Goal: Transaction & Acquisition: Purchase product/service

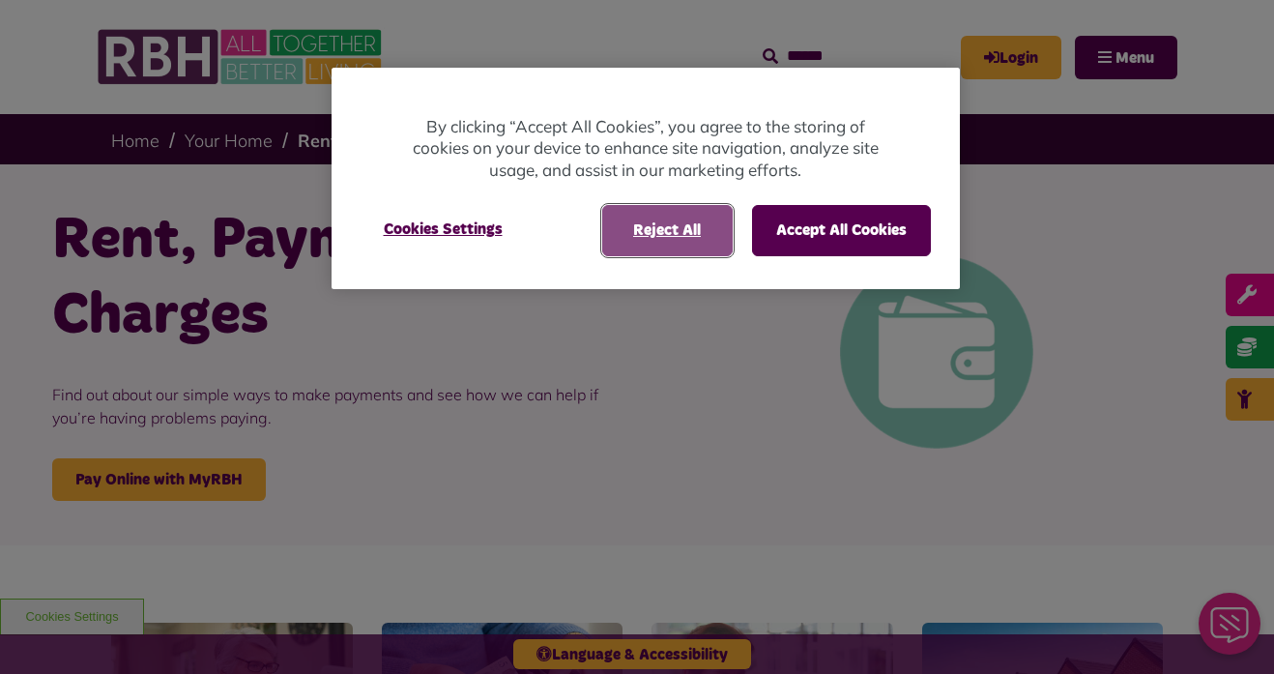
click at [674, 235] on button "Reject All" at bounding box center [667, 230] width 130 height 50
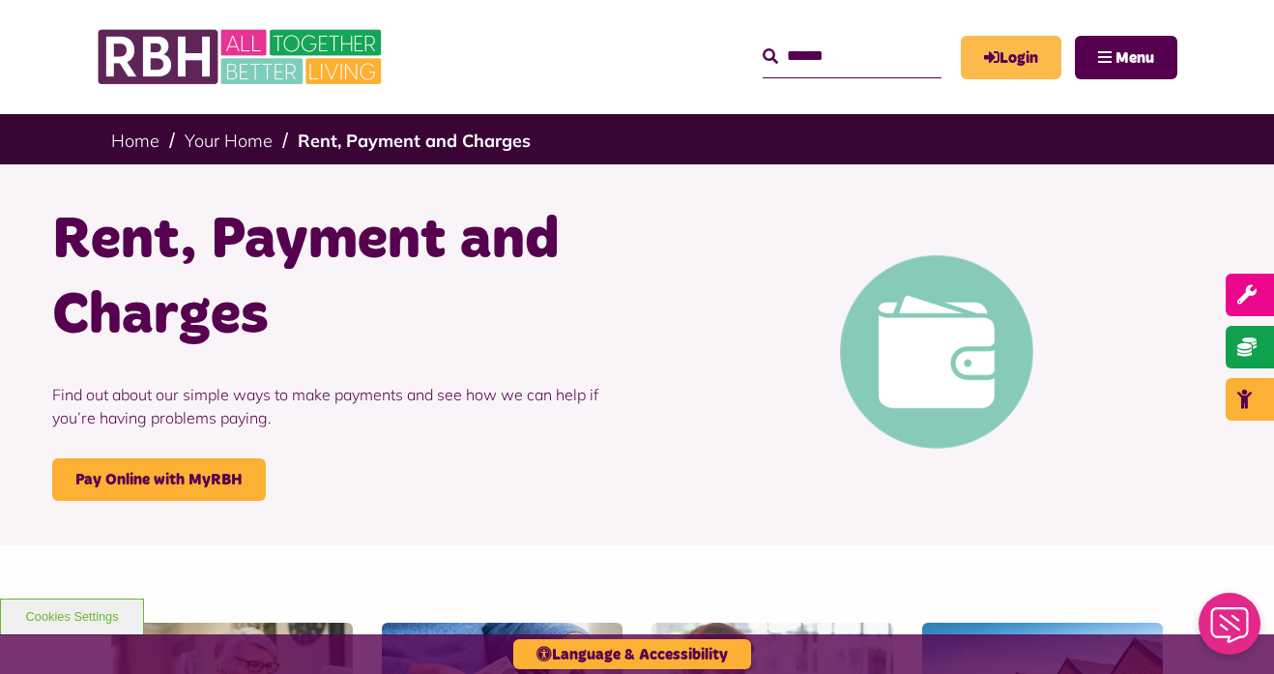
click at [1008, 54] on link "Login" at bounding box center [1011, 57] width 101 height 43
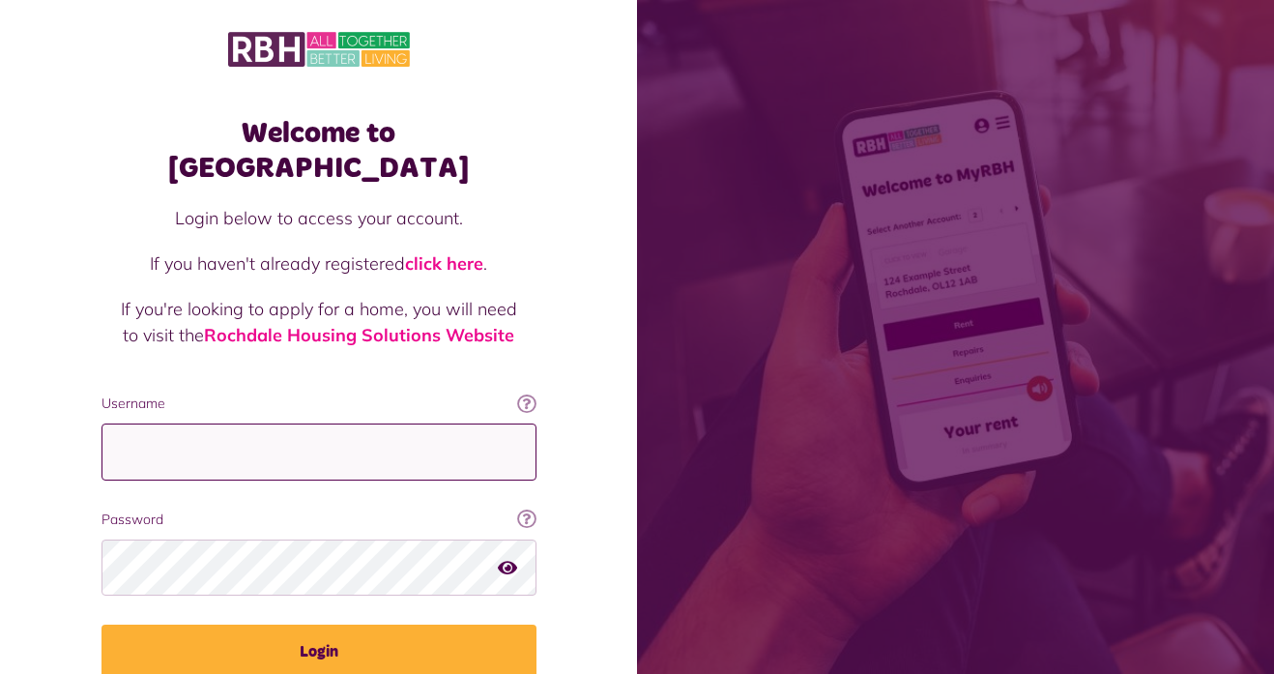
click at [317, 423] on input "Username" at bounding box center [318, 451] width 435 height 57
type input "**********"
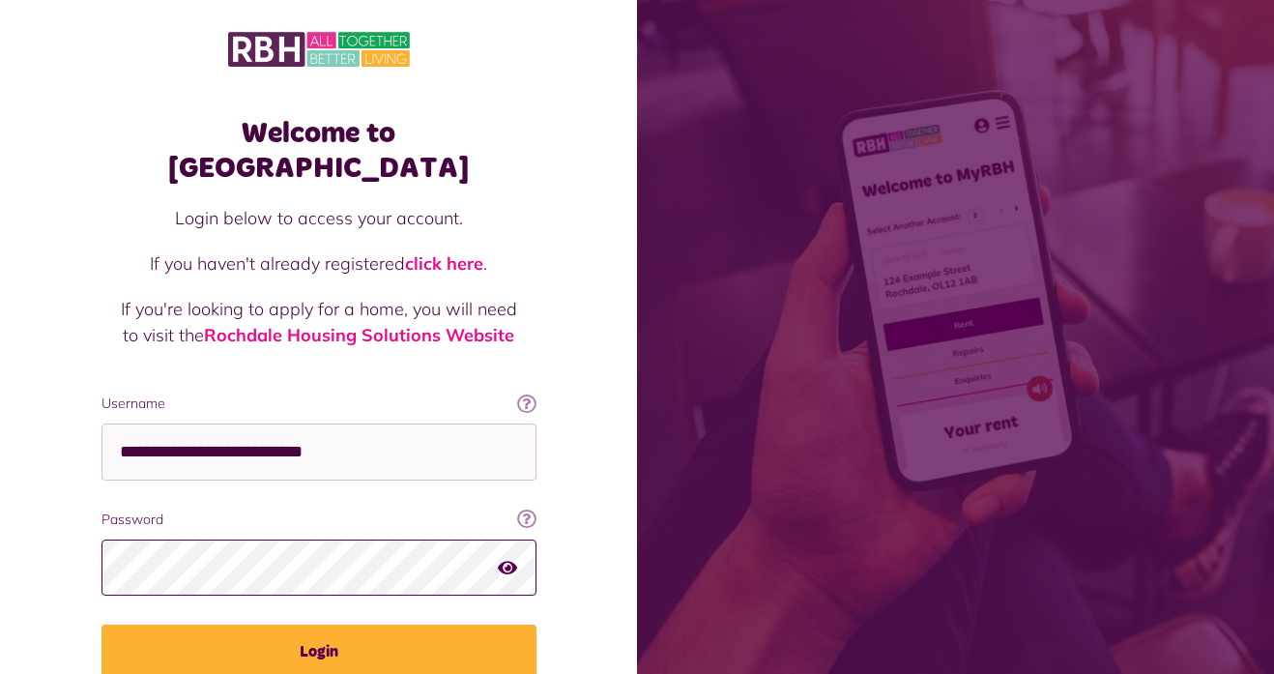
click at [101, 624] on button "Login" at bounding box center [318, 651] width 435 height 54
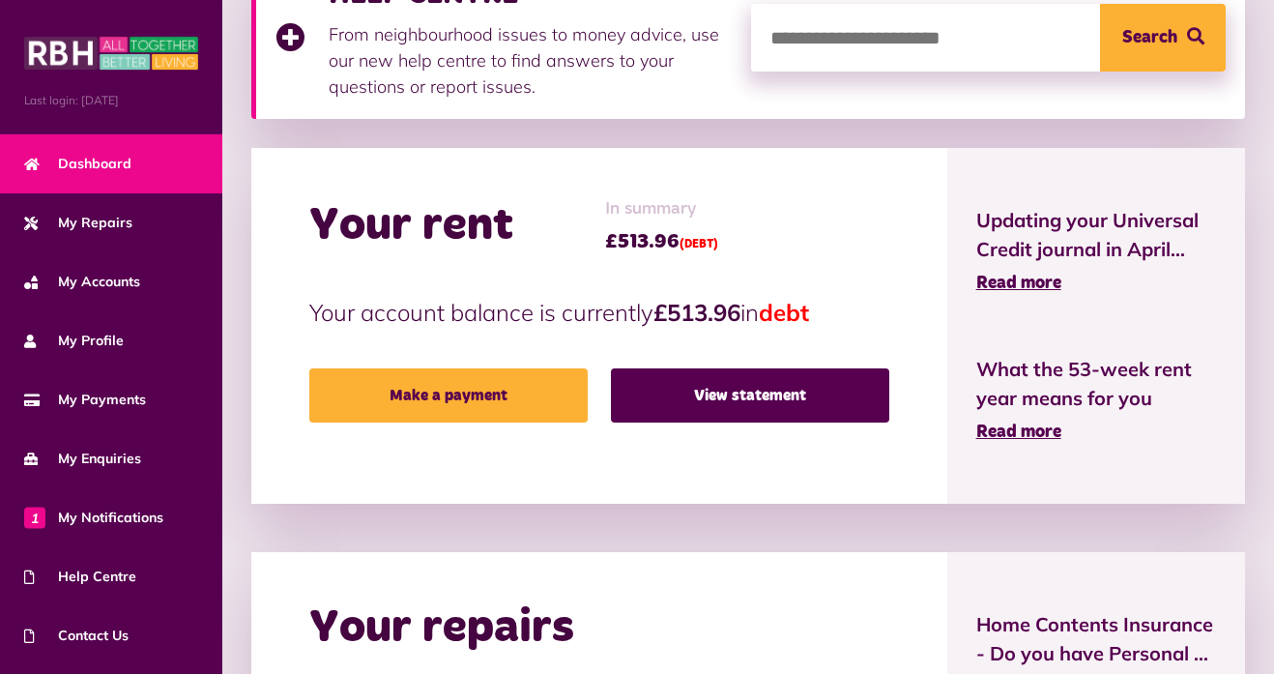
scroll to position [352, 0]
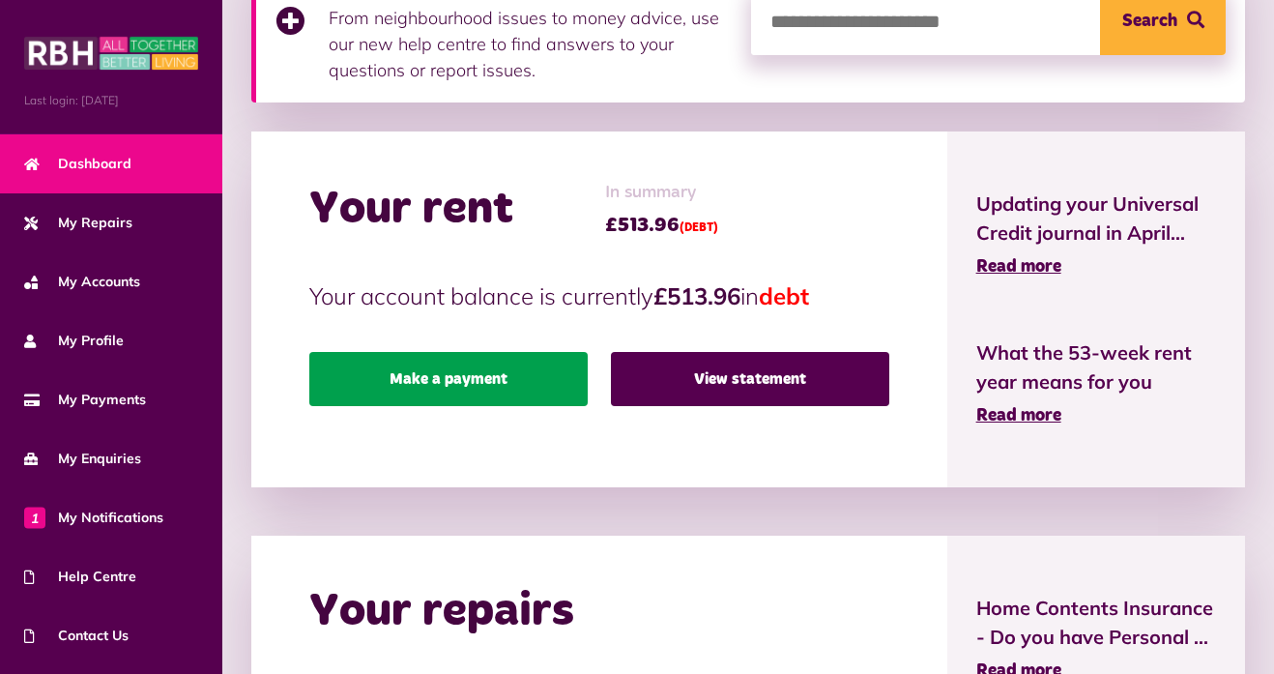
click at [476, 382] on link "Make a payment" at bounding box center [448, 379] width 278 height 54
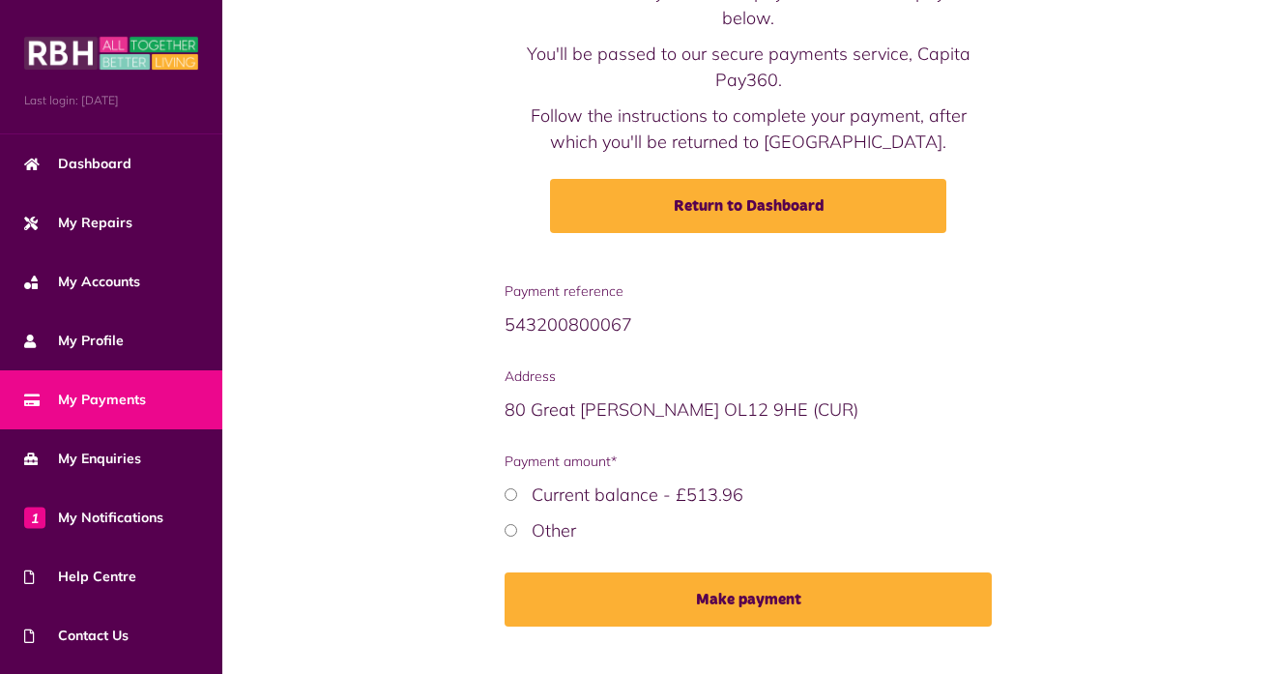
scroll to position [180, 0]
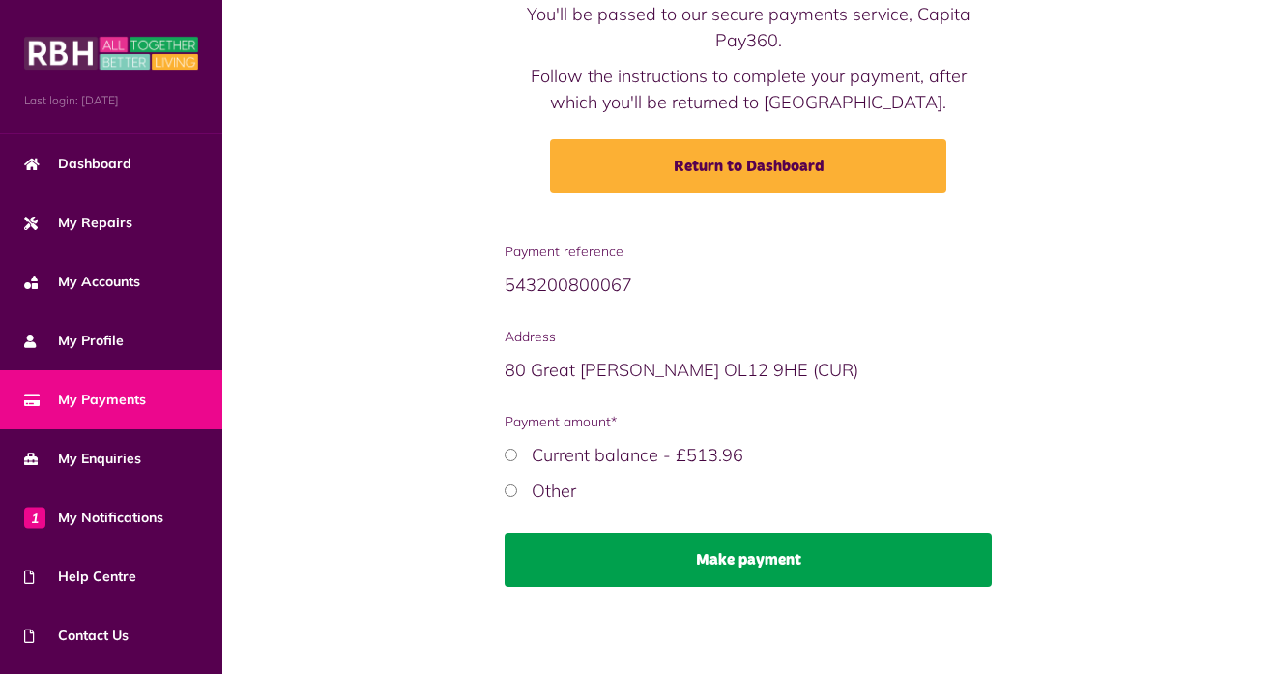
click at [615, 536] on button "Make payment" at bounding box center [748, 560] width 487 height 54
